Goal: Task Accomplishment & Management: Complete application form

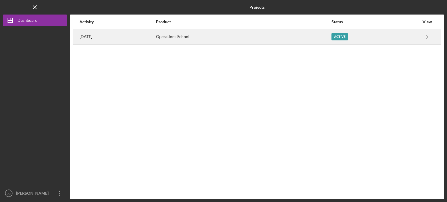
click at [199, 38] on div "Operations School" at bounding box center [243, 37] width 175 height 15
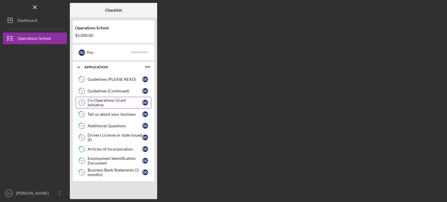
click at [131, 103] on div "Co-Operations Grant Initiative" at bounding box center [115, 102] width 55 height 9
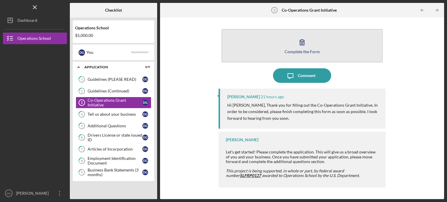
click at [305, 47] on icon "button" at bounding box center [302, 42] width 15 height 15
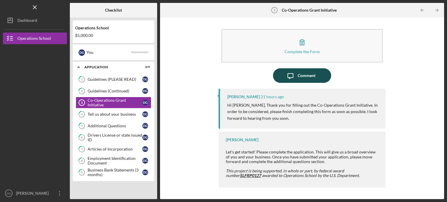
click at [318, 75] on button "Icon/Message Comment" at bounding box center [302, 75] width 58 height 15
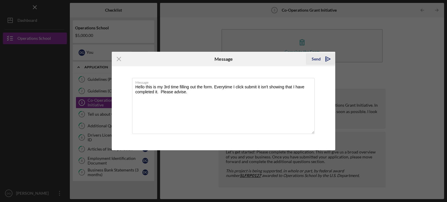
type textarea "Hello this is my 3rd time filling out the form. Everytime I click submit it isn…"
click at [317, 60] on div "Send" at bounding box center [316, 59] width 9 height 12
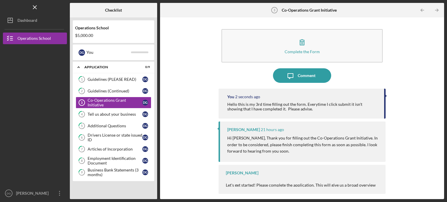
click at [425, 96] on div "Complete the Form Form Icon/Message Comment You 2 seconds ago Hello this is my …" at bounding box center [302, 108] width 279 height 176
click at [193, 119] on div "Complete the Form Form Icon/Message Comment You 10 seconds ago Hello this is my…" at bounding box center [302, 108] width 279 height 176
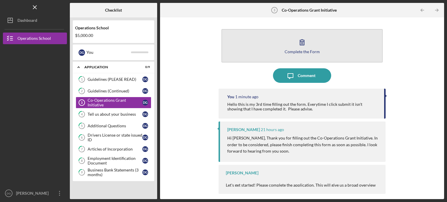
click at [305, 50] on div "Complete the Form" at bounding box center [302, 52] width 35 height 4
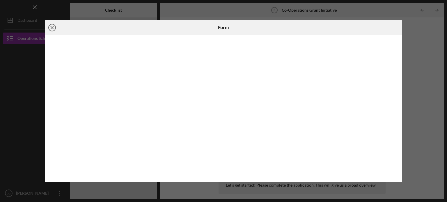
click at [55, 29] on icon "Icon/Close" at bounding box center [52, 27] width 15 height 15
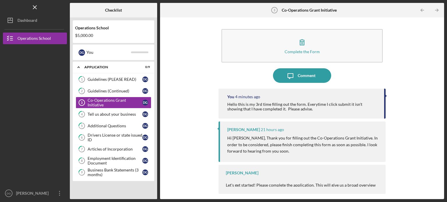
drag, startPoint x: 404, startPoint y: 61, endPoint x: 230, endPoint y: 77, distance: 175.6
click at [230, 77] on div "Icon/Message Comment" at bounding box center [302, 75] width 167 height 15
